Goal: Transaction & Acquisition: Purchase product/service

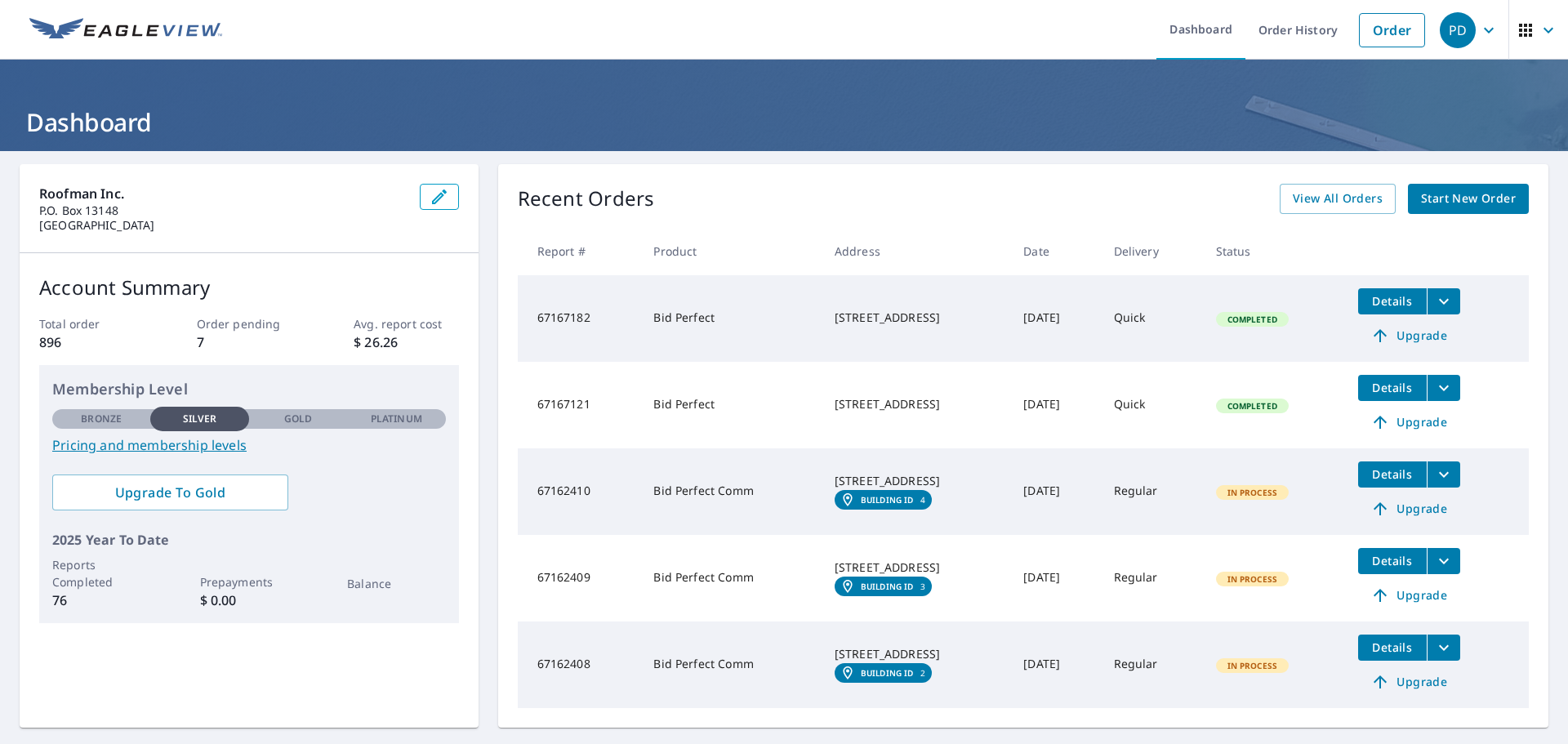
click at [1477, 195] on span "Start New Order" at bounding box center [1468, 199] width 95 height 20
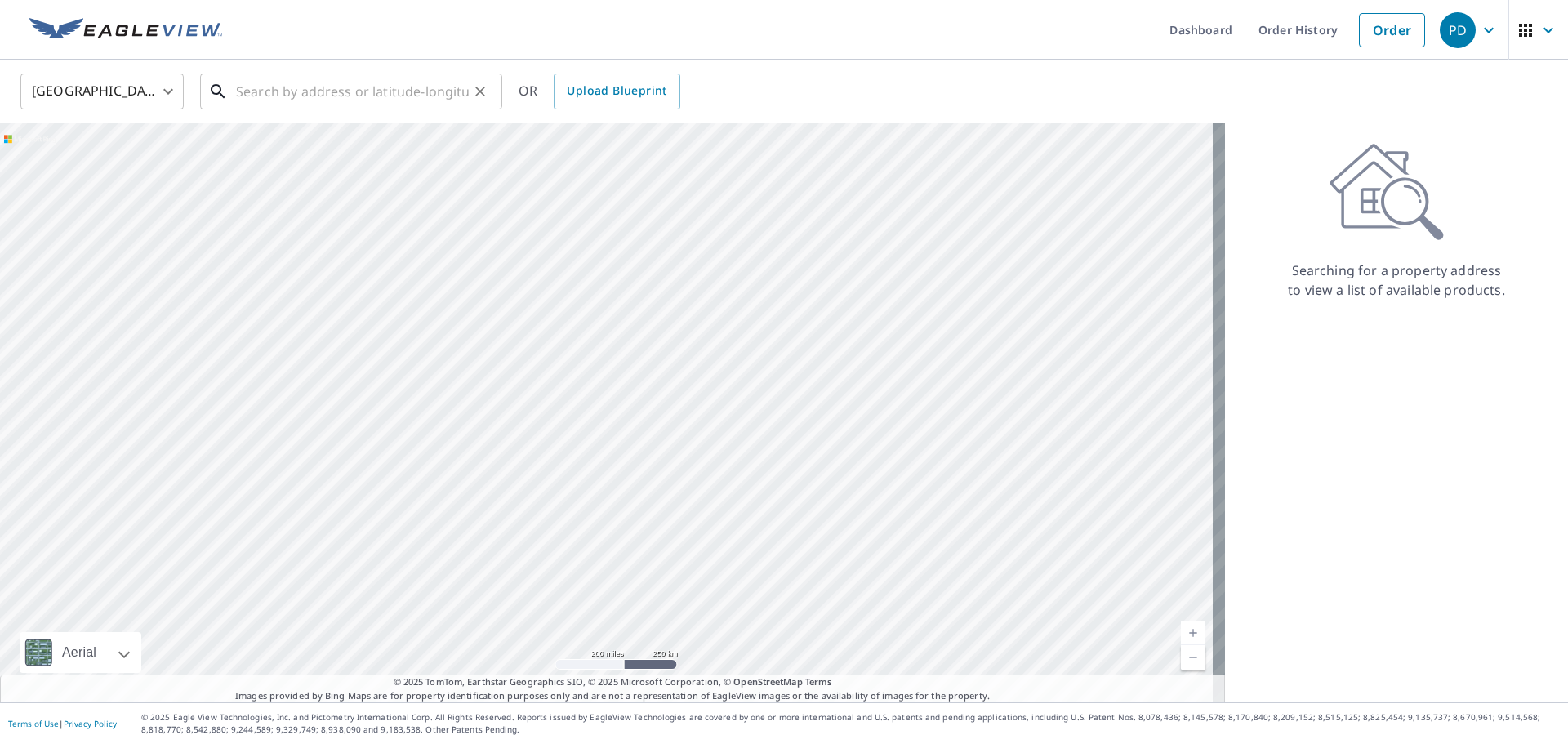
click at [260, 94] on input "text" at bounding box center [352, 92] width 233 height 46
click at [351, 86] on input "text" at bounding box center [352, 92] width 233 height 46
paste input "[STREET_ADDRESS]"
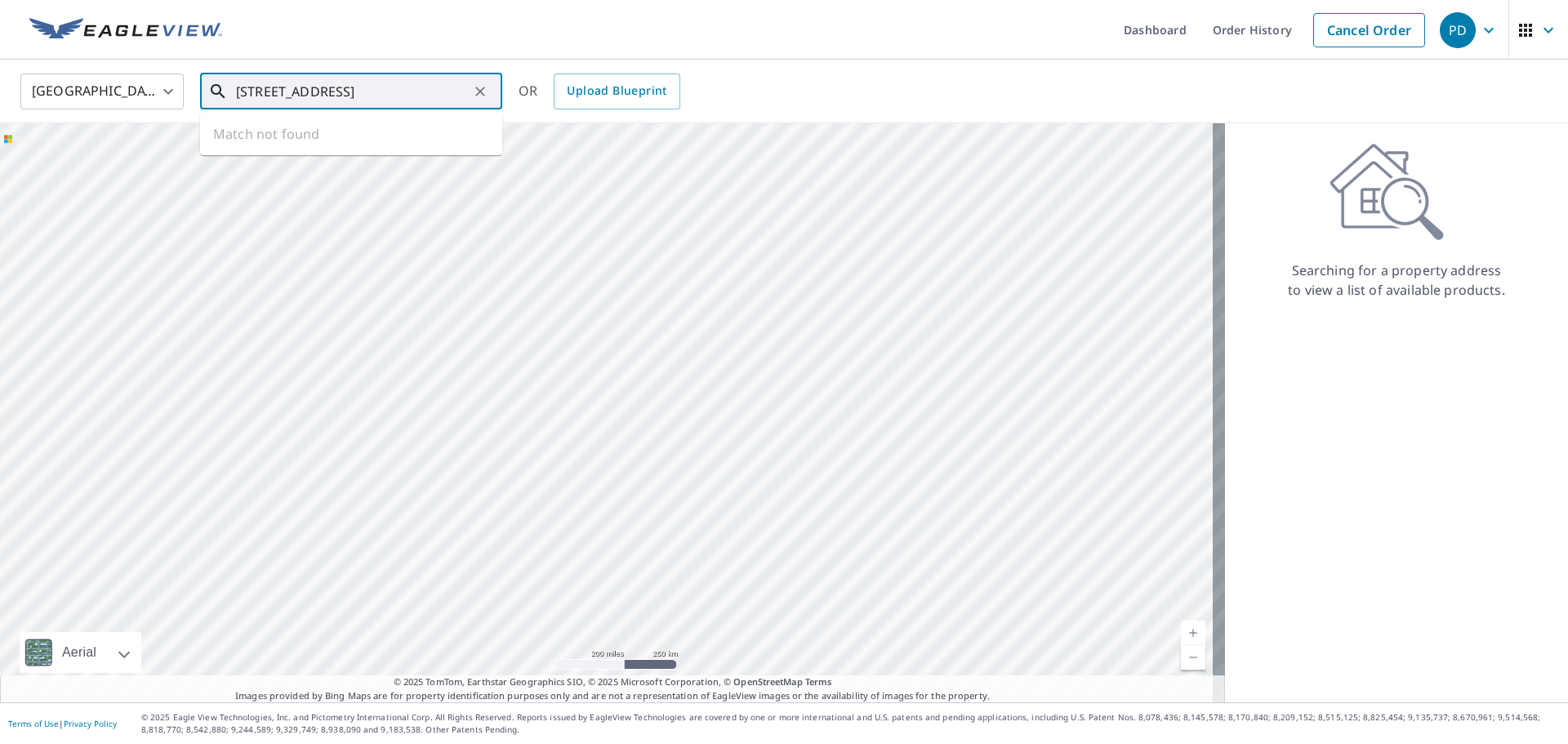
scroll to position [0, 49]
click at [378, 165] on li "[STREET_ADDRESS]" at bounding box center [351, 147] width 302 height 56
type input "[STREET_ADDRESS]"
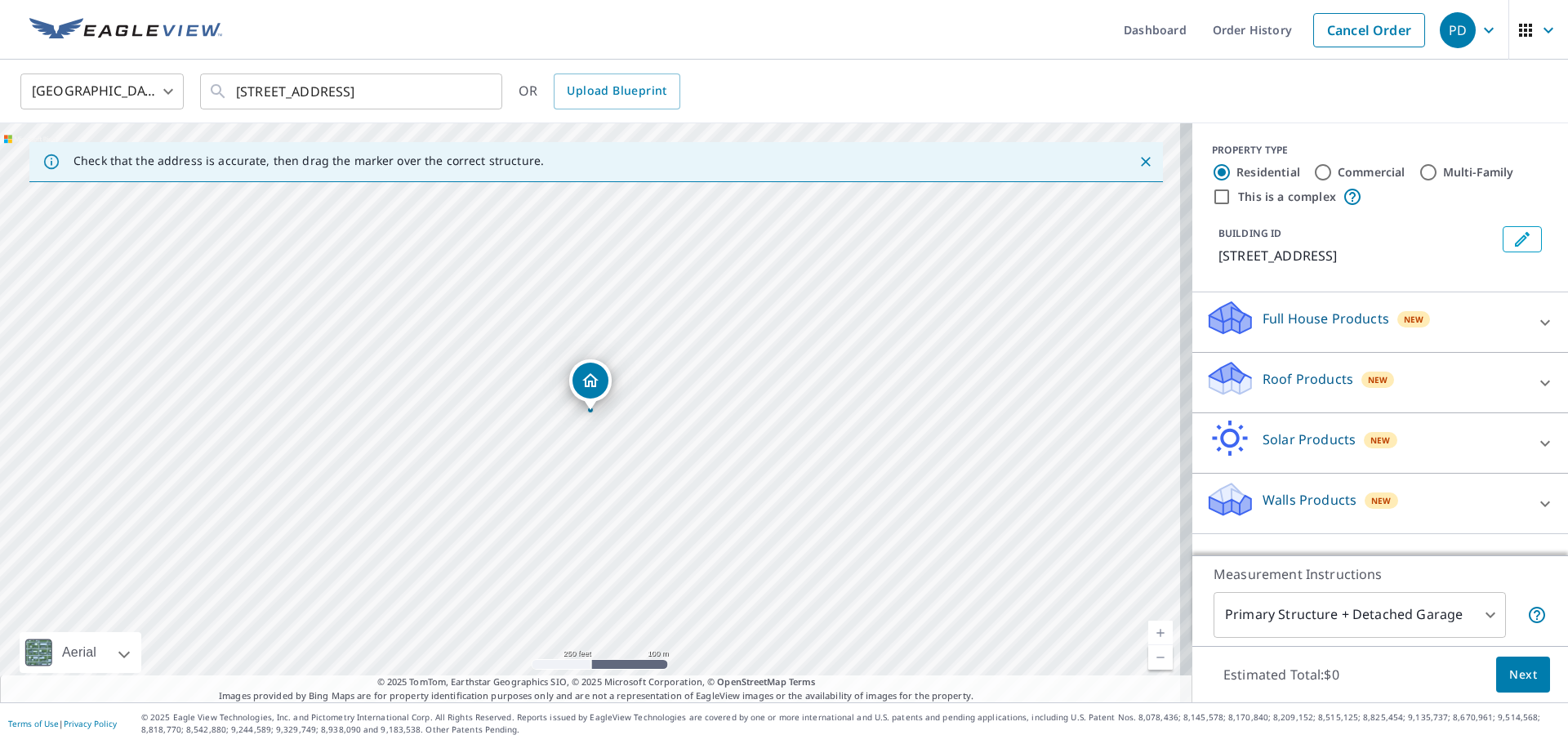
click at [1356, 406] on div "Roof Products New" at bounding box center [1366, 382] width 320 height 47
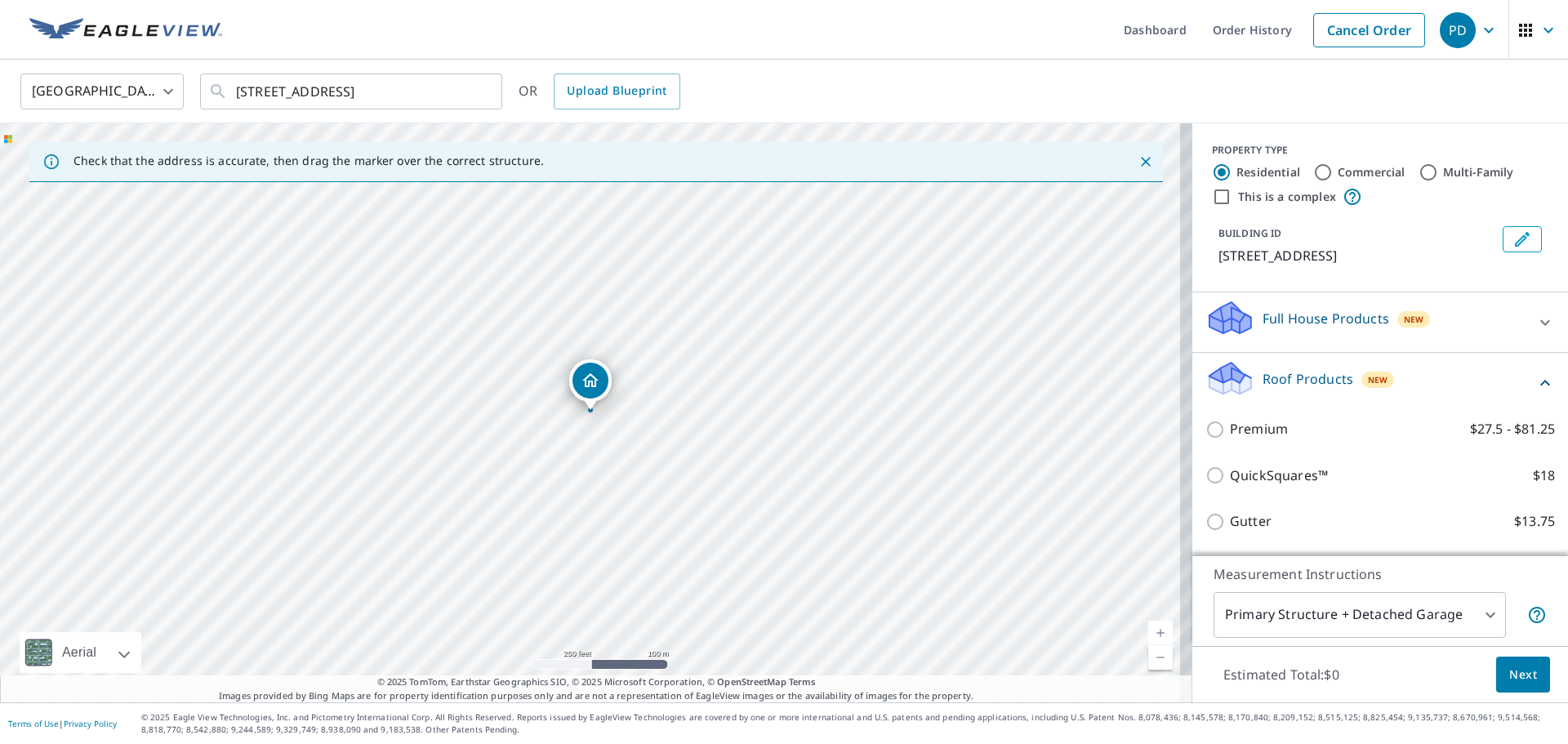
scroll to position [184, 0]
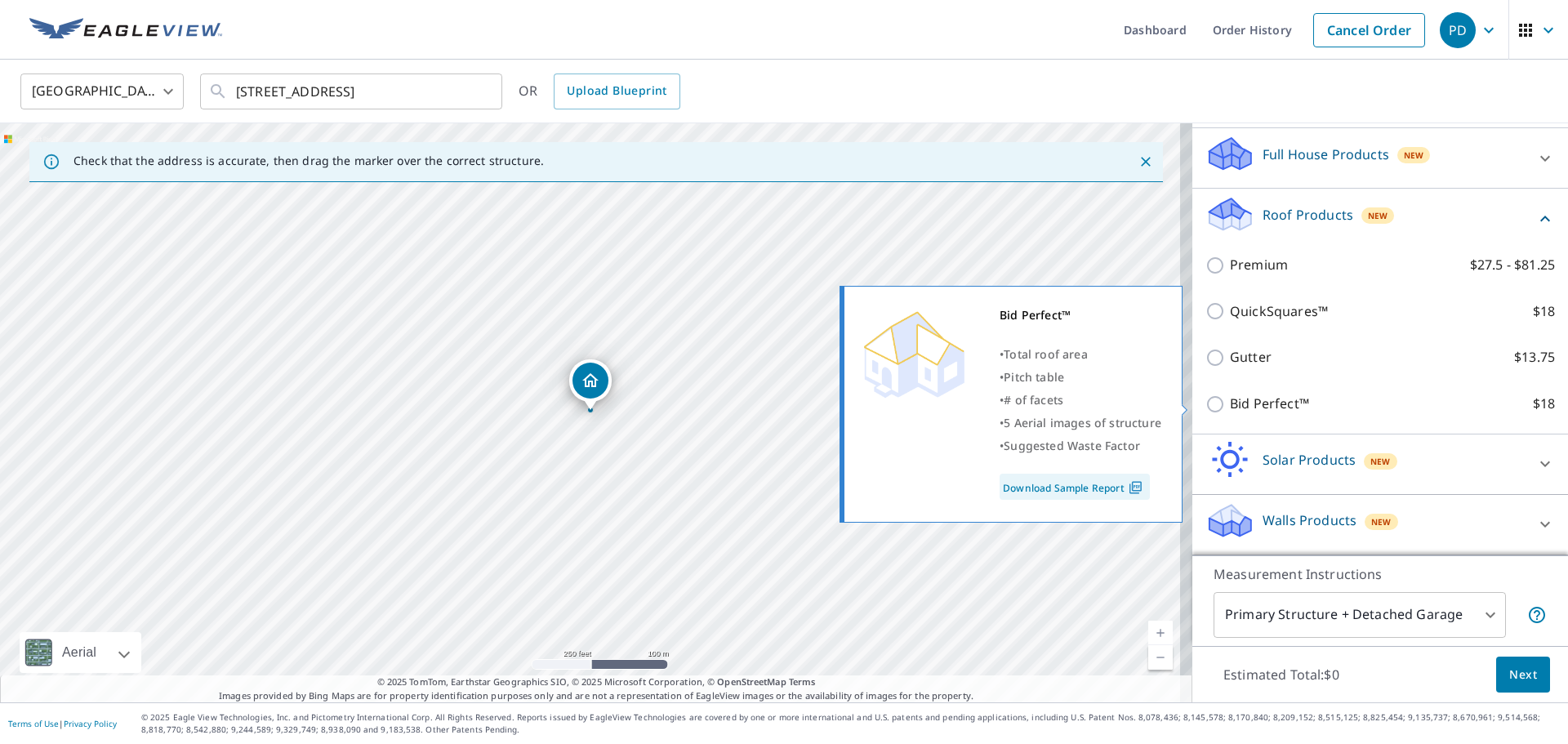
click at [1211, 408] on input "Bid Perfect™ $18" at bounding box center [1217, 404] width 25 height 19
checkbox input "true"
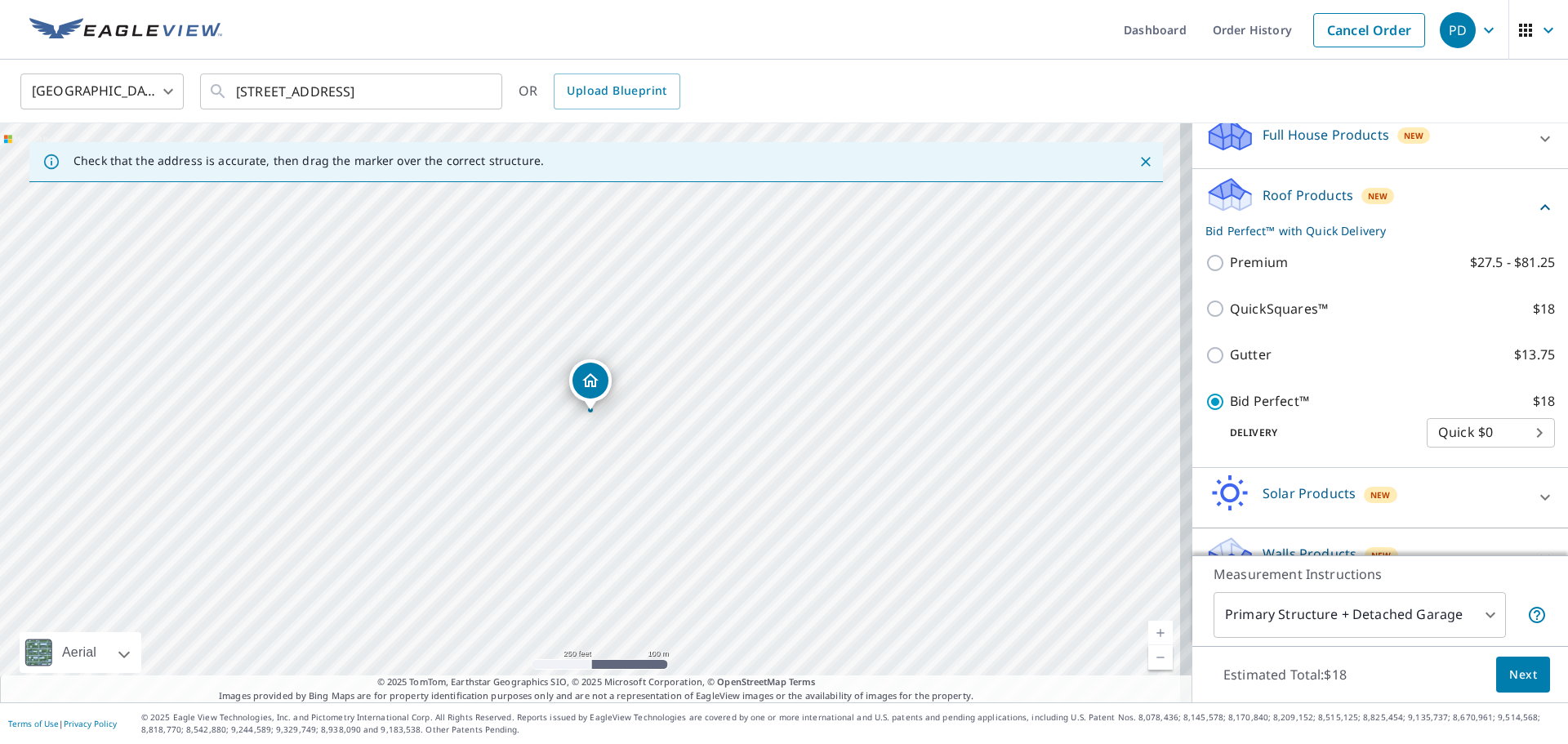
click at [1509, 672] on span "Next" at bounding box center [1522, 675] width 28 height 20
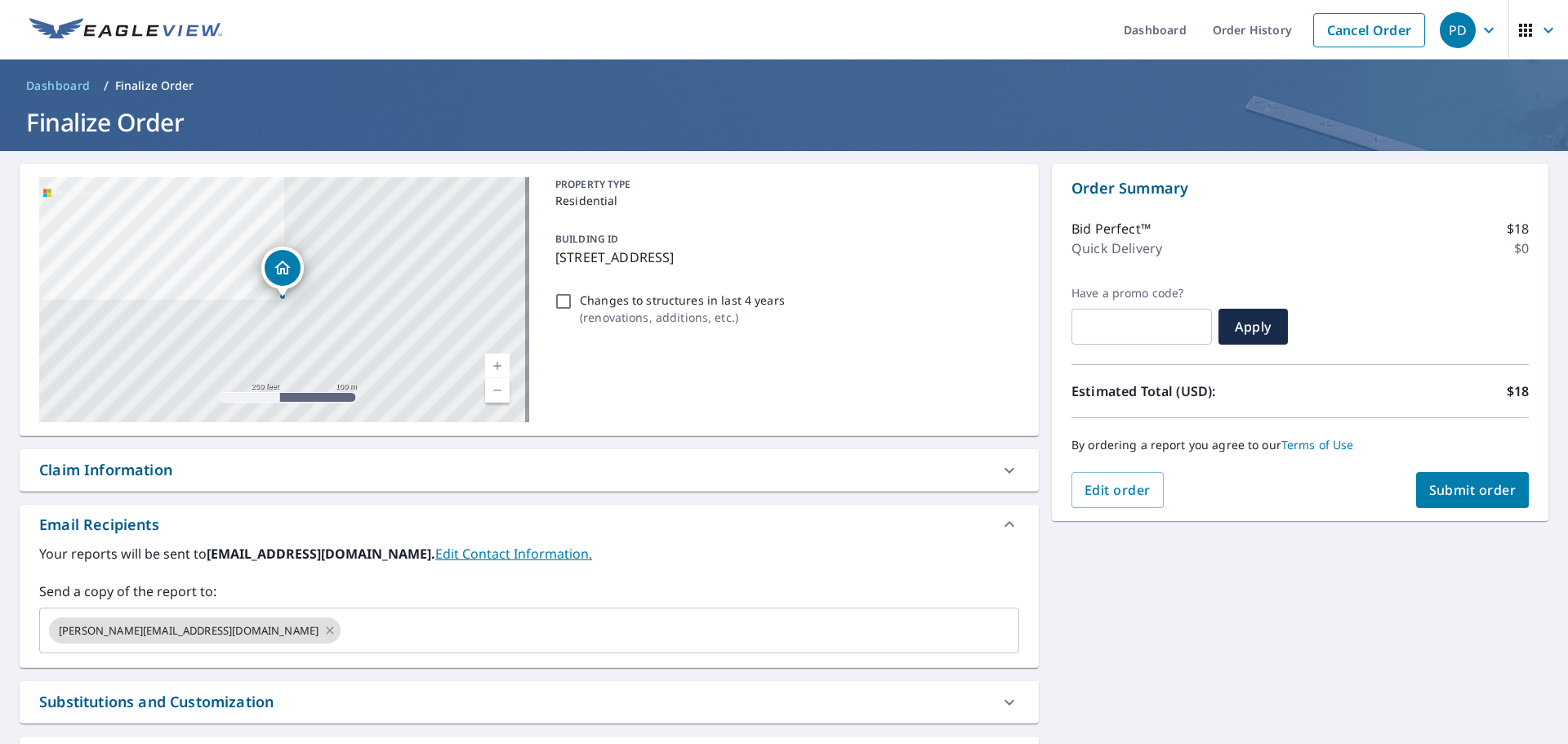
click at [1488, 497] on span "Submit order" at bounding box center [1472, 490] width 87 height 18
